Goal: Navigation & Orientation: Find specific page/section

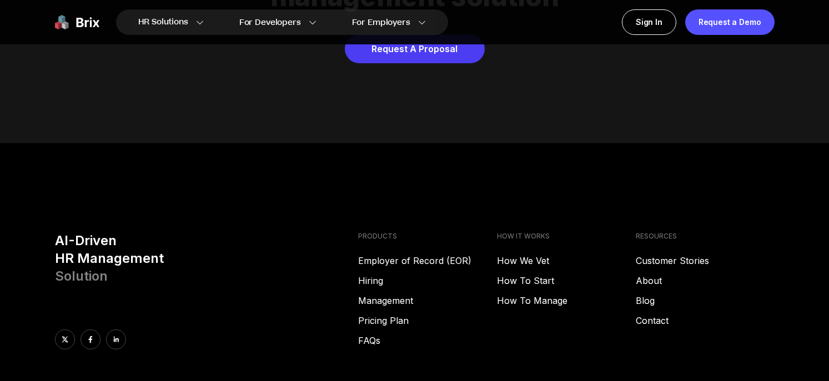
scroll to position [5554, 0]
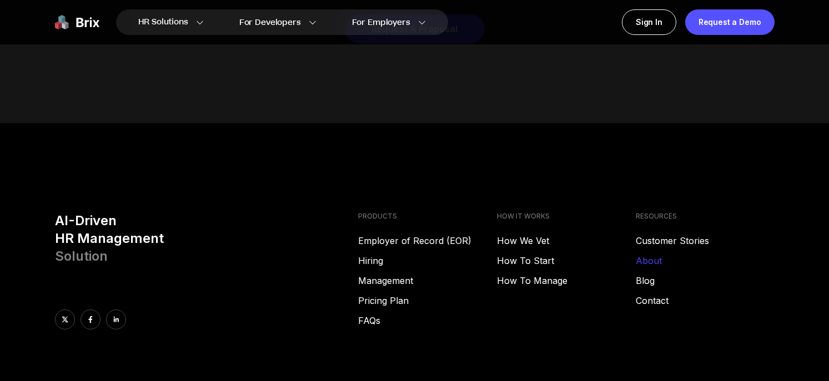
click at [659, 254] on link "About" at bounding box center [704, 260] width 139 height 13
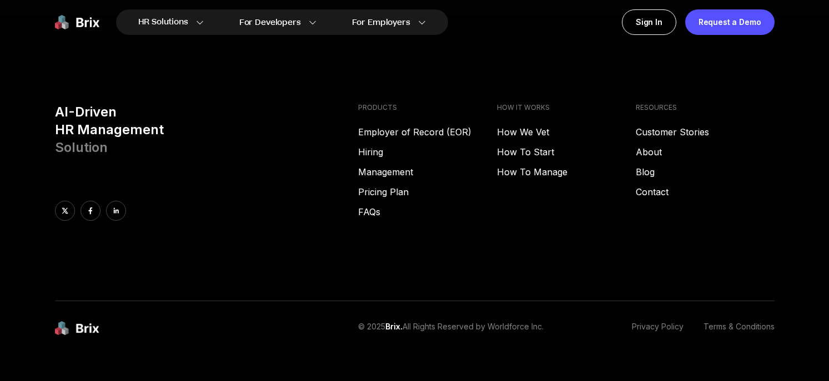
scroll to position [1576, 0]
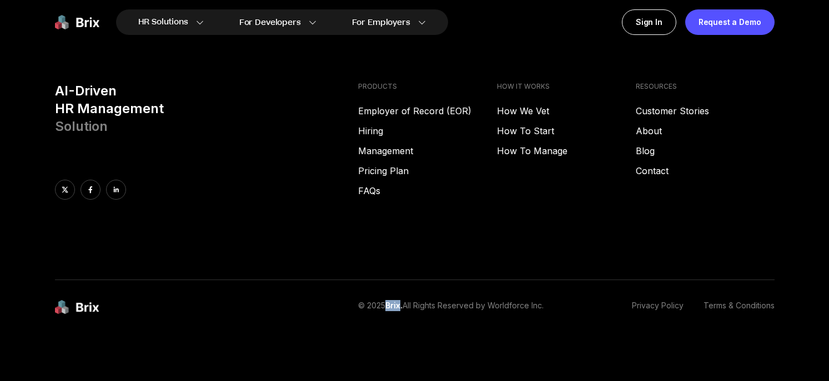
drag, startPoint x: 388, startPoint y: 305, endPoint x: 402, endPoint y: 307, distance: 14.0
click at [402, 307] on span "Brix." at bounding box center [393, 305] width 17 height 9
copy span "Brix"
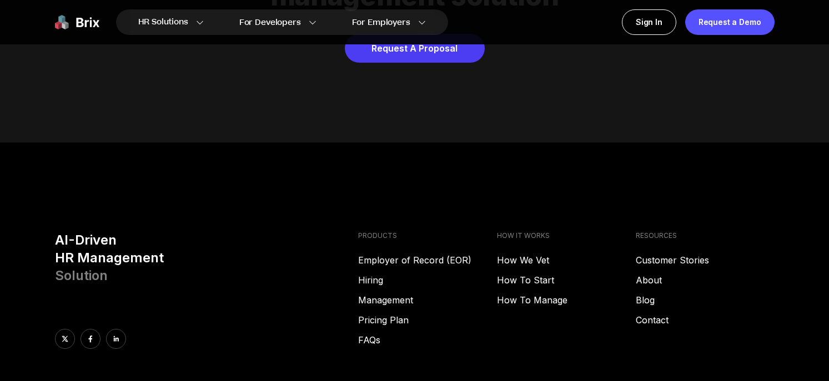
scroll to position [5361, 0]
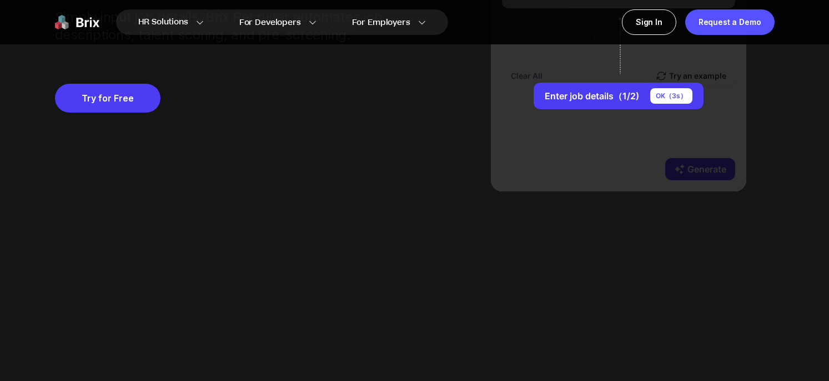
scroll to position [1067, 0]
